Goal: Transaction & Acquisition: Purchase product/service

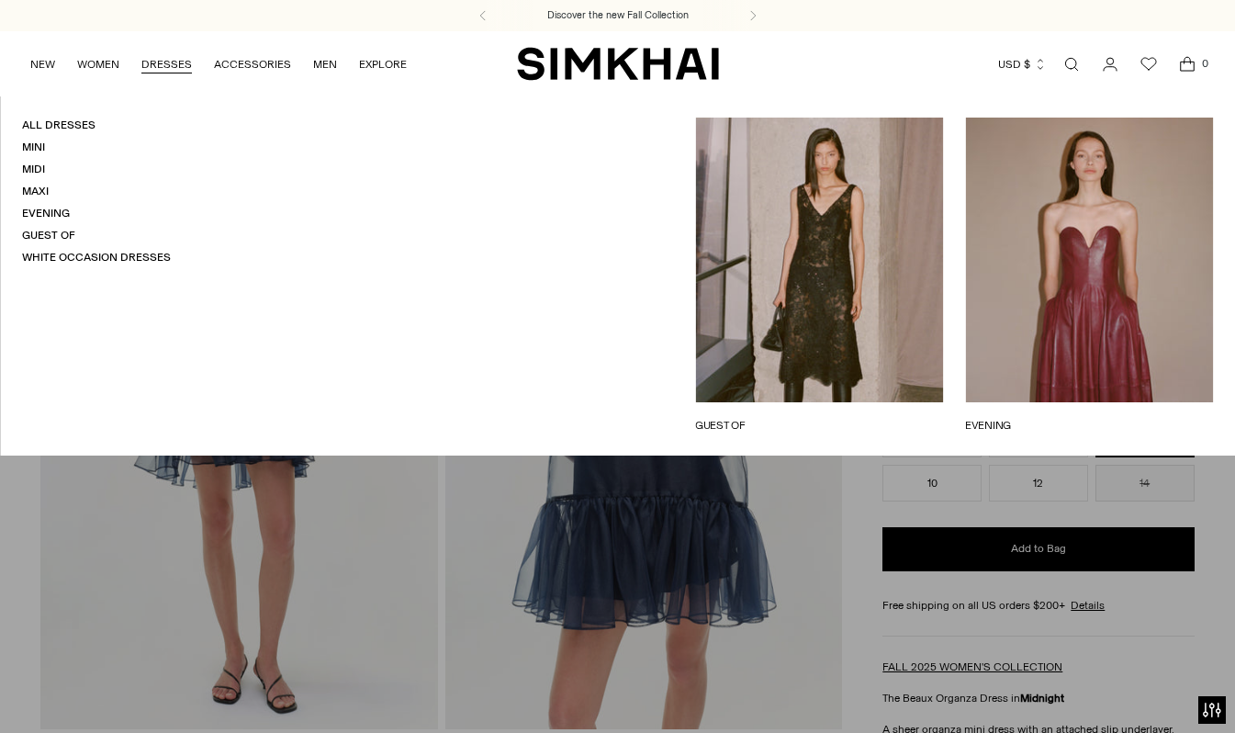
click at [180, 58] on link "DRESSES" at bounding box center [166, 64] width 51 height 40
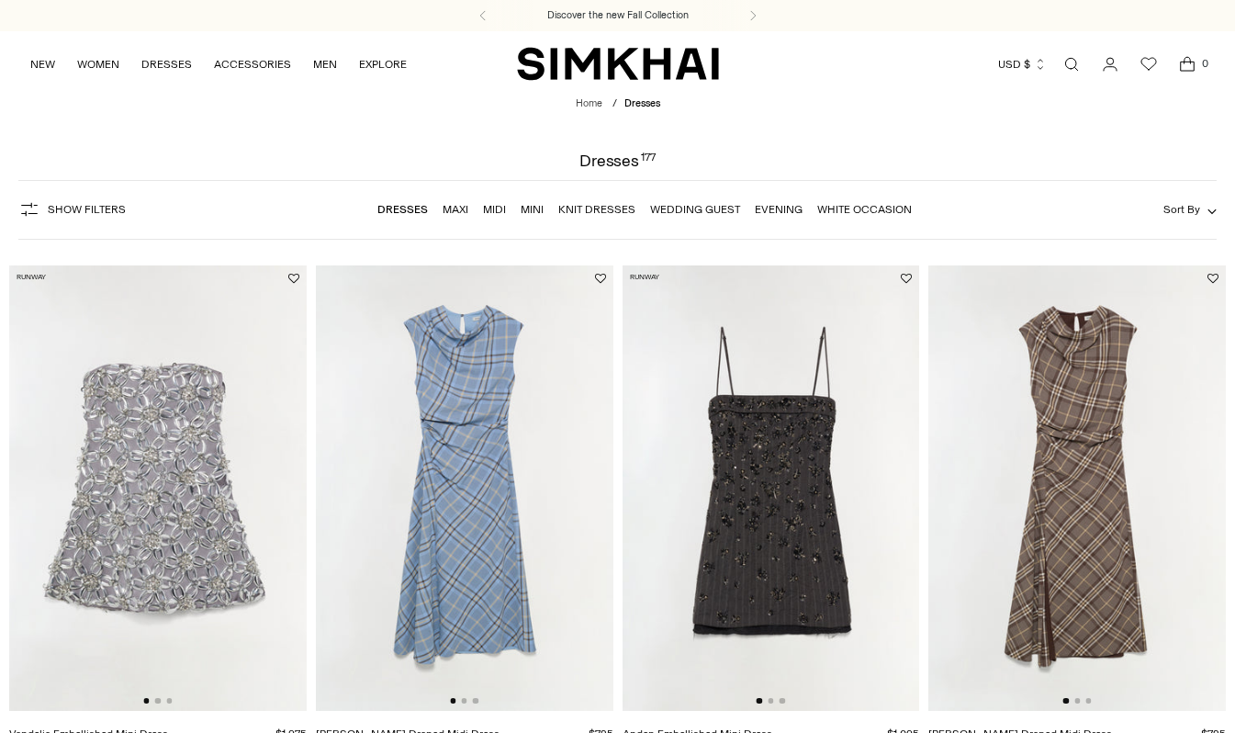
scroll to position [200, 0]
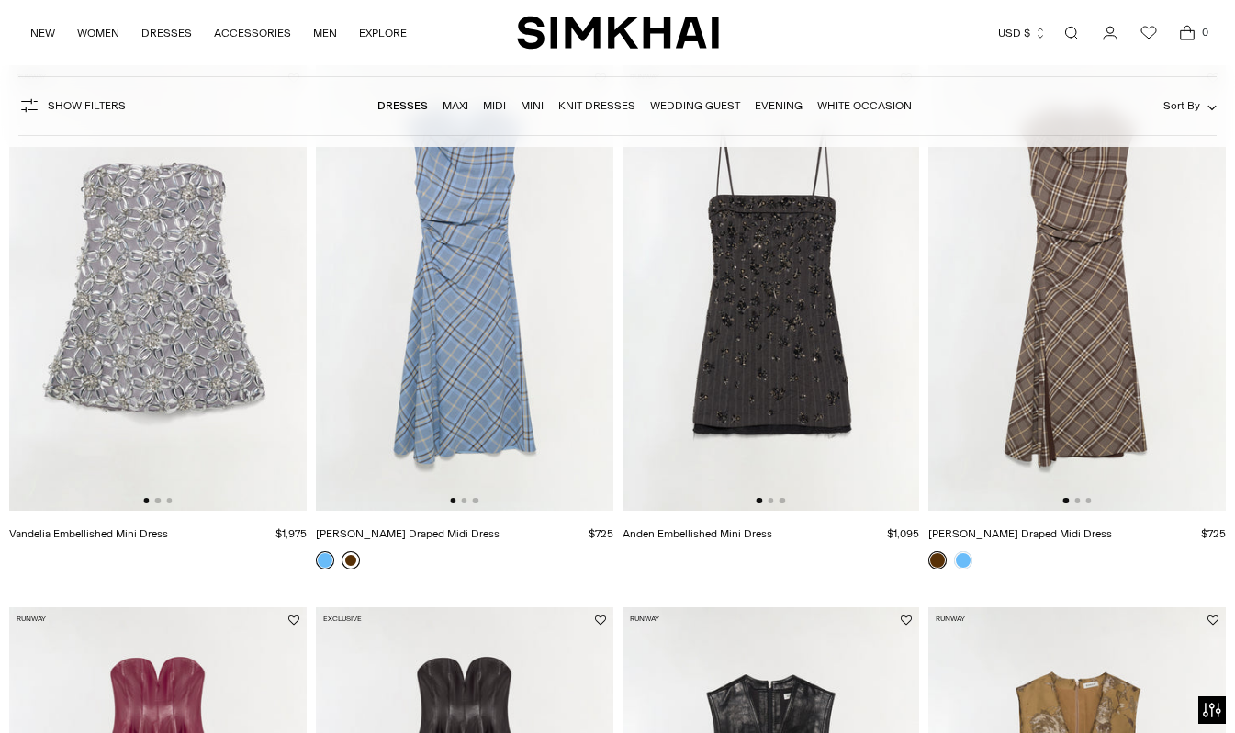
click at [355, 562] on link at bounding box center [351, 560] width 18 height 18
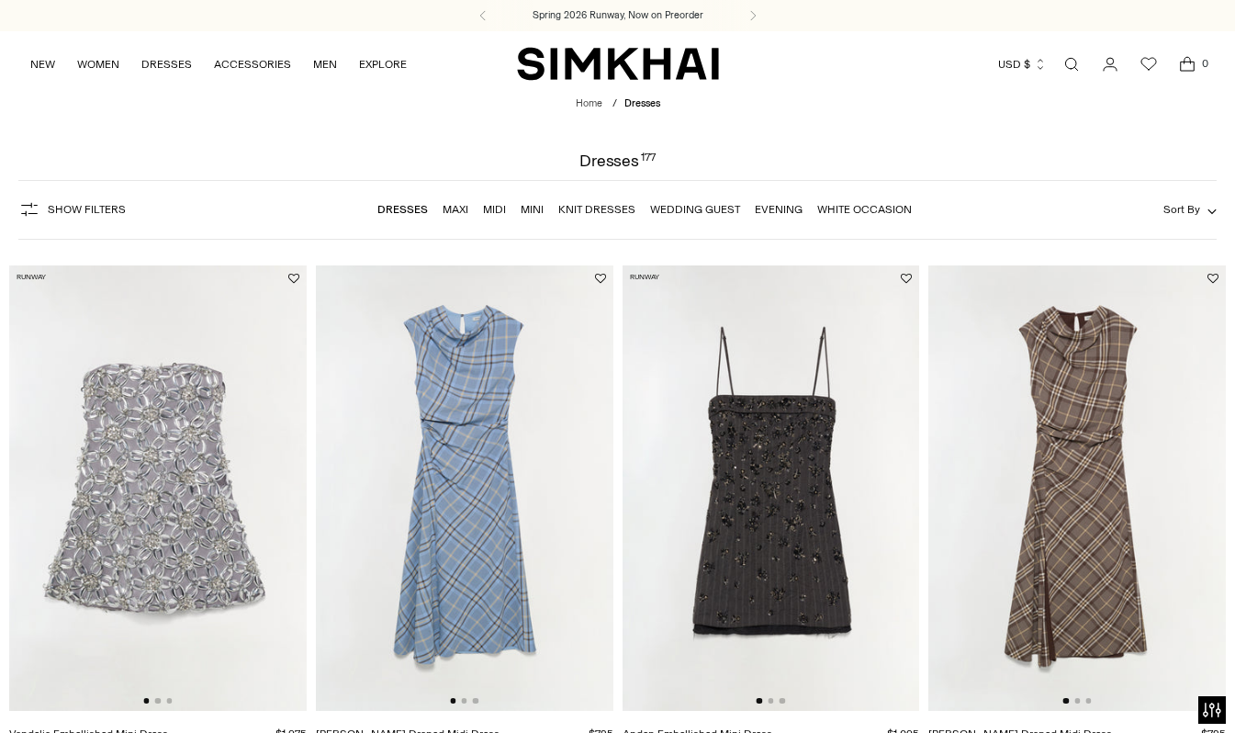
click at [1184, 204] on span "Sort By" at bounding box center [1181, 209] width 37 height 13
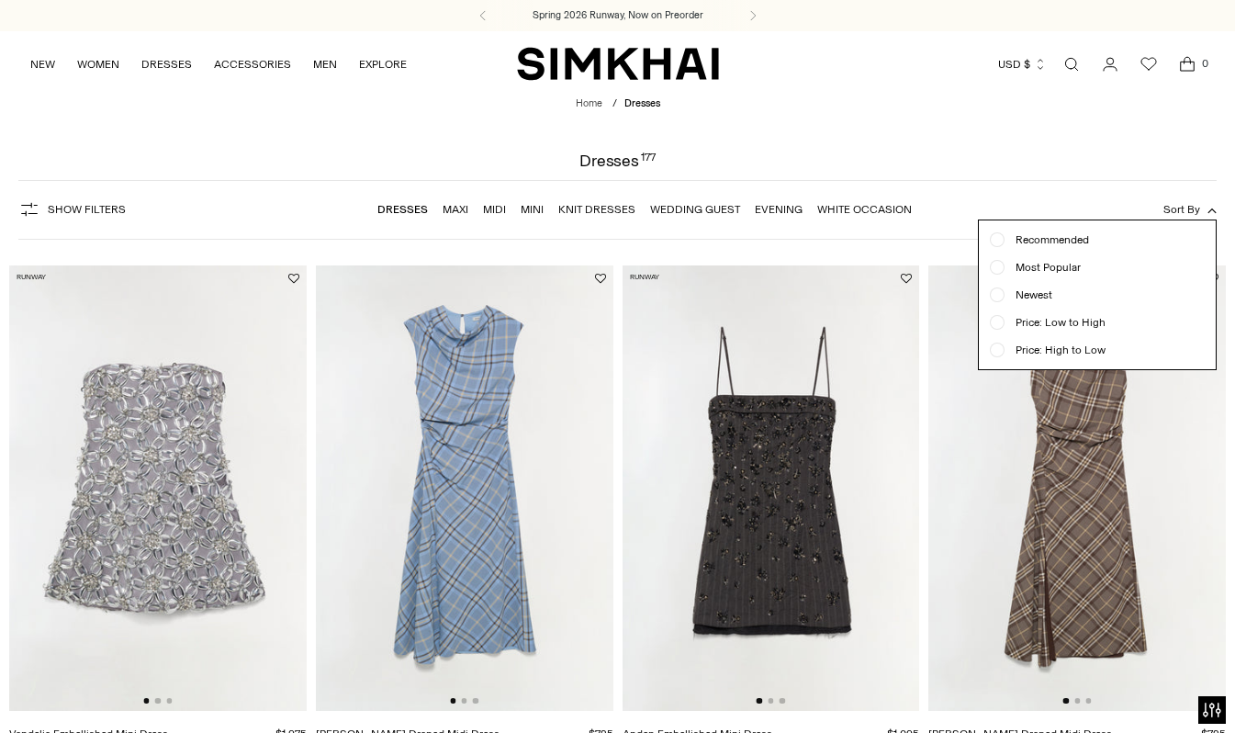
click at [1068, 323] on span "Price: Low to High" at bounding box center [1055, 322] width 101 height 17
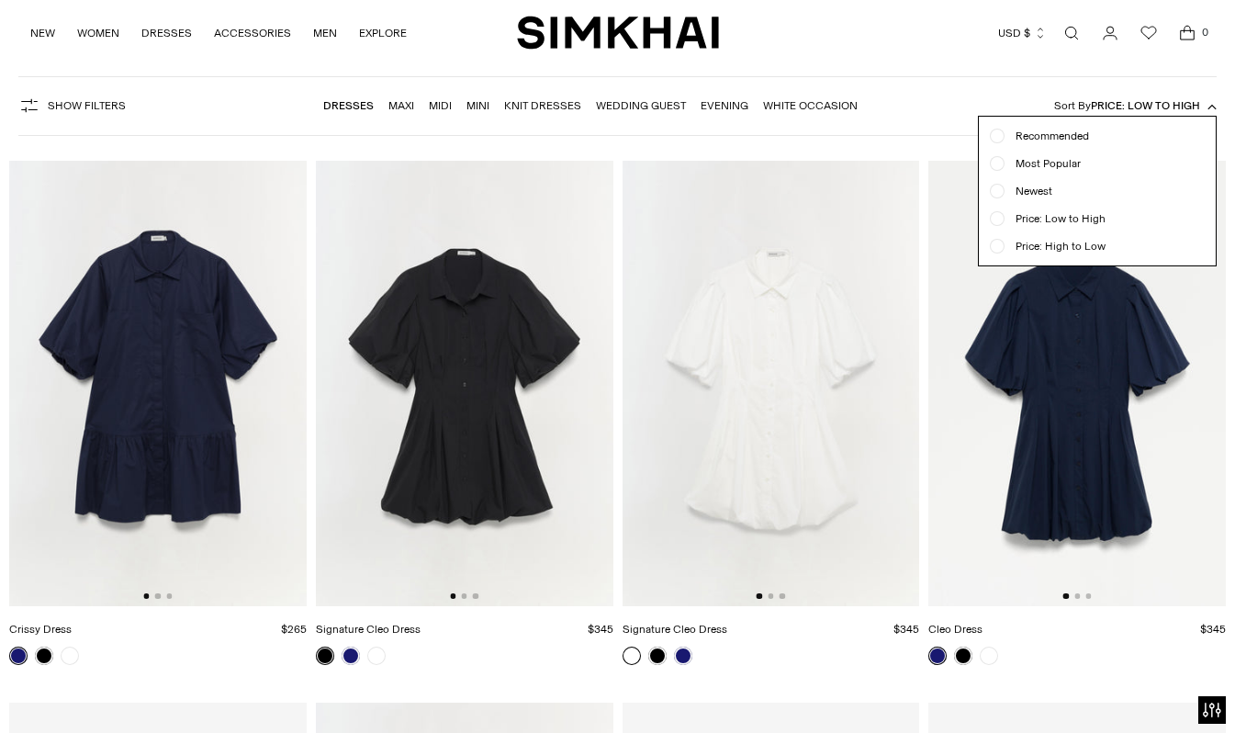
scroll to position [136, 0]
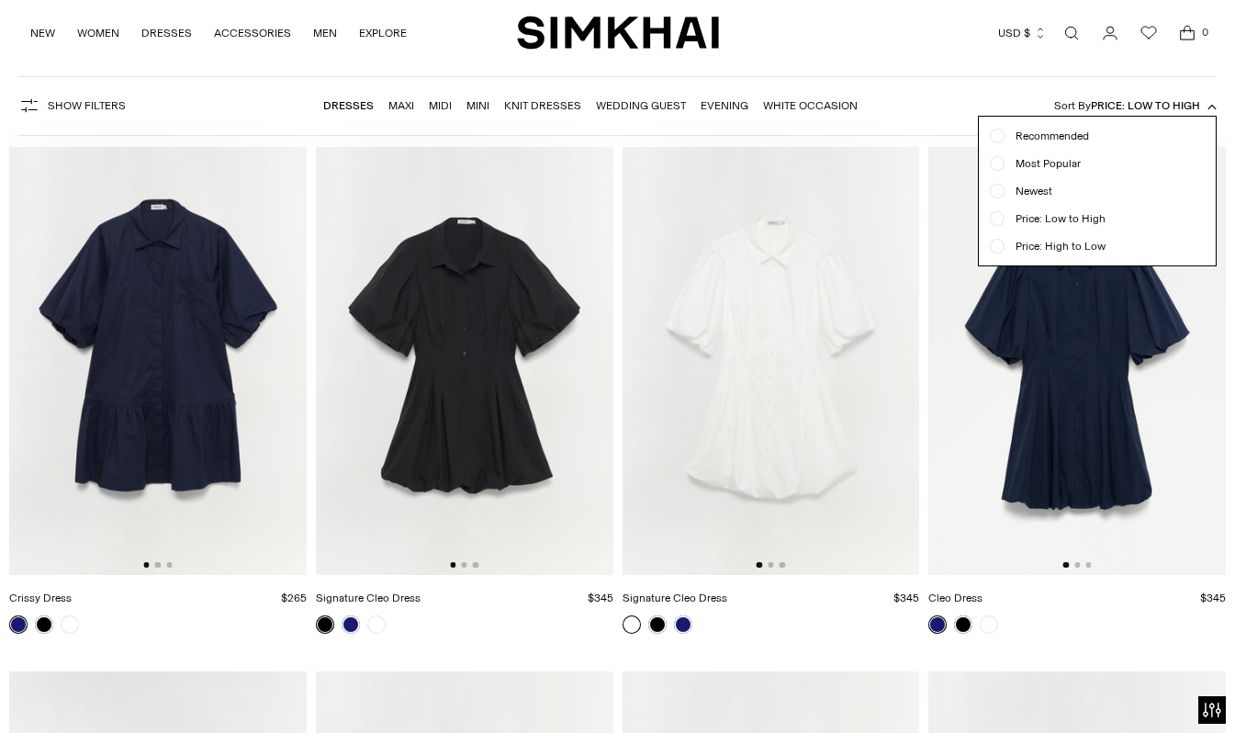
click at [907, 118] on div "Show Filters Show Filters Dresses Maxi Midi Mini Knit Dresses Wedding Guest Eve…" at bounding box center [617, 106] width 1198 height 60
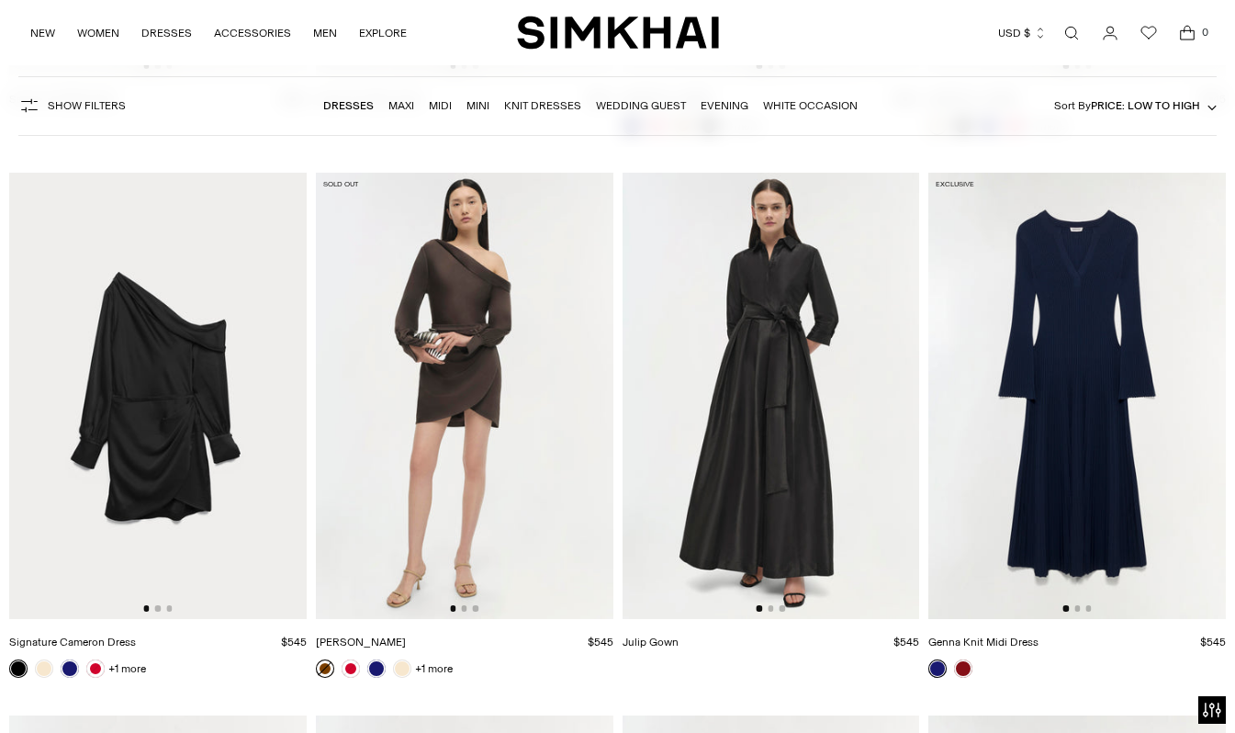
scroll to position [5513, 0]
